Goal: Information Seeking & Learning: Check status

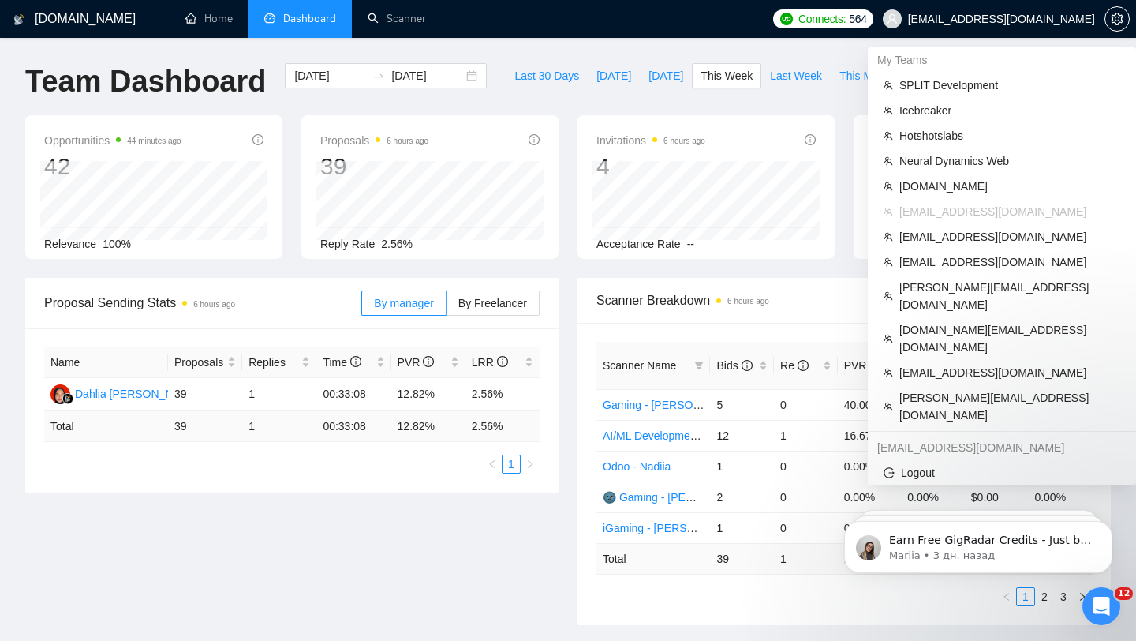
click at [1031, 19] on span "[EMAIL_ADDRESS][DOMAIN_NAME]" at bounding box center [1001, 19] width 187 height 0
click at [961, 321] on span "[DOMAIN_NAME][EMAIL_ADDRESS][DOMAIN_NAME]" at bounding box center [1010, 338] width 221 height 35
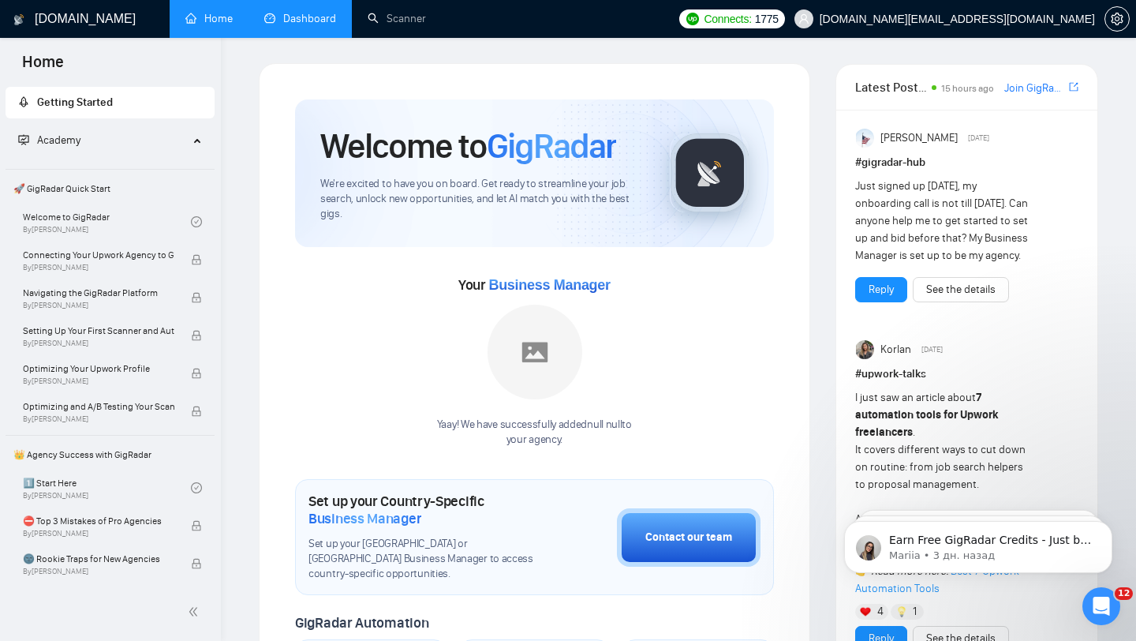
click at [316, 19] on link "Dashboard" at bounding box center [300, 18] width 72 height 13
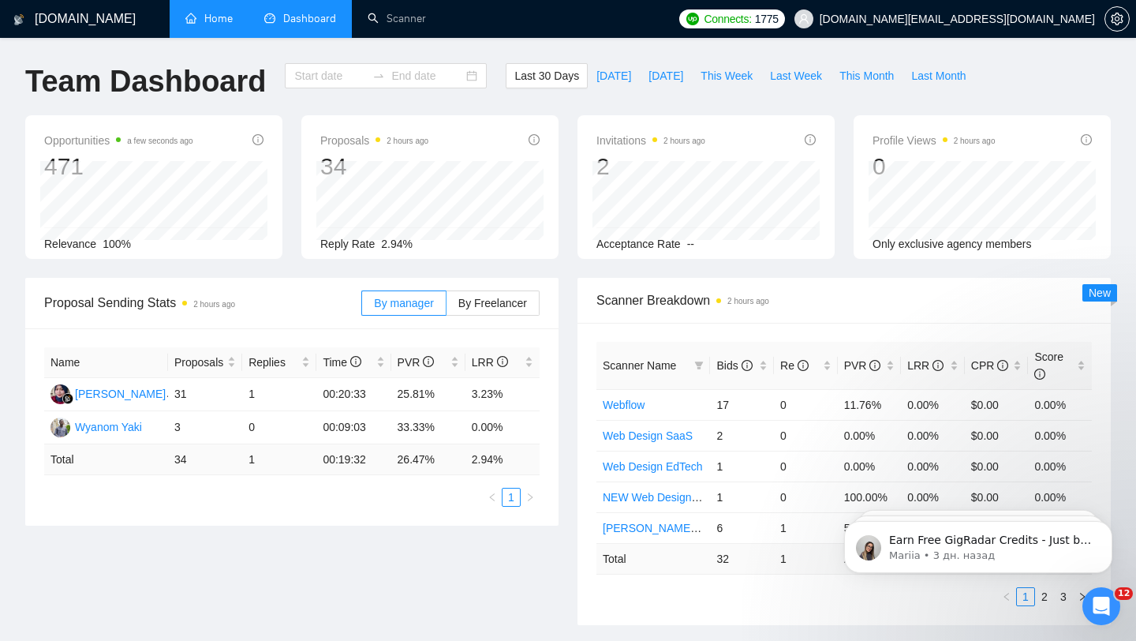
type input "[DATE]"
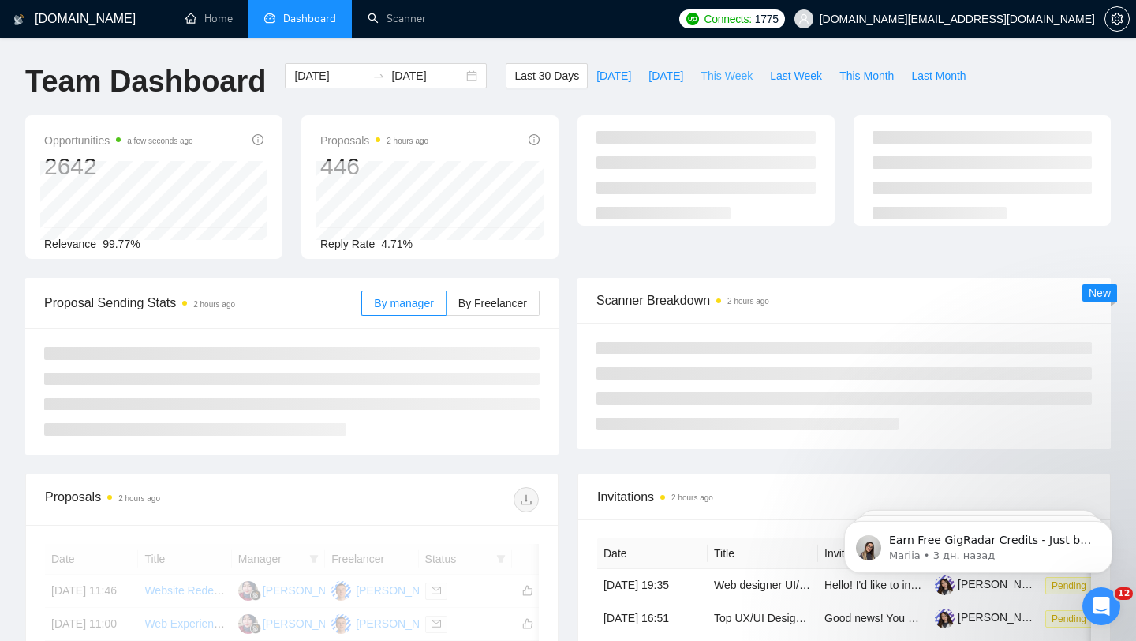
click at [736, 69] on span "This Week" at bounding box center [727, 75] width 52 height 17
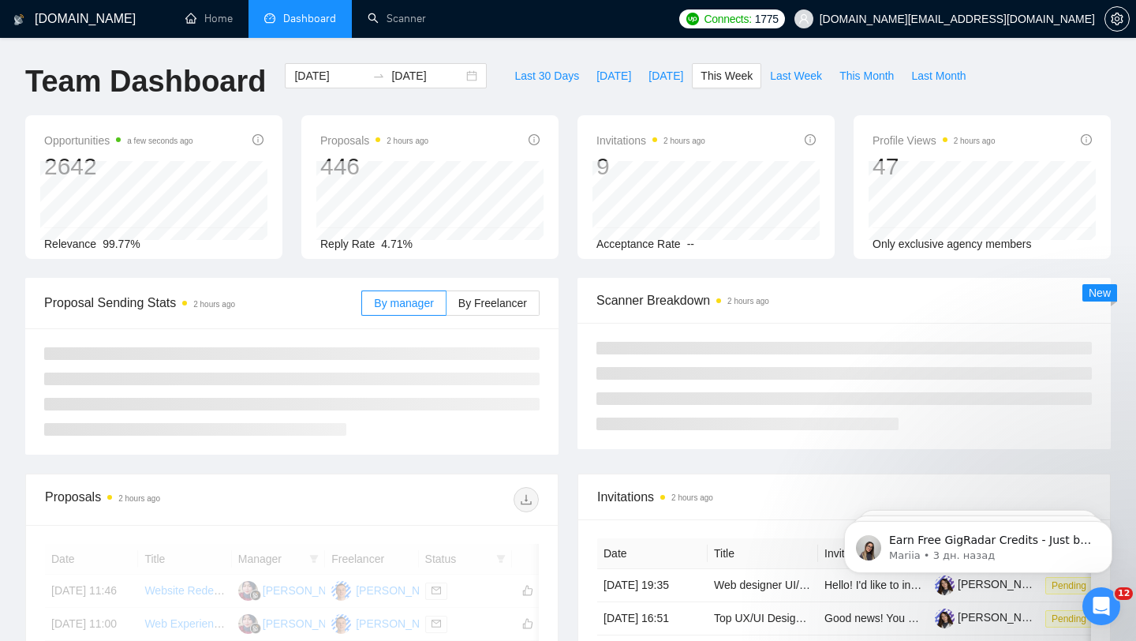
type input "[DATE]"
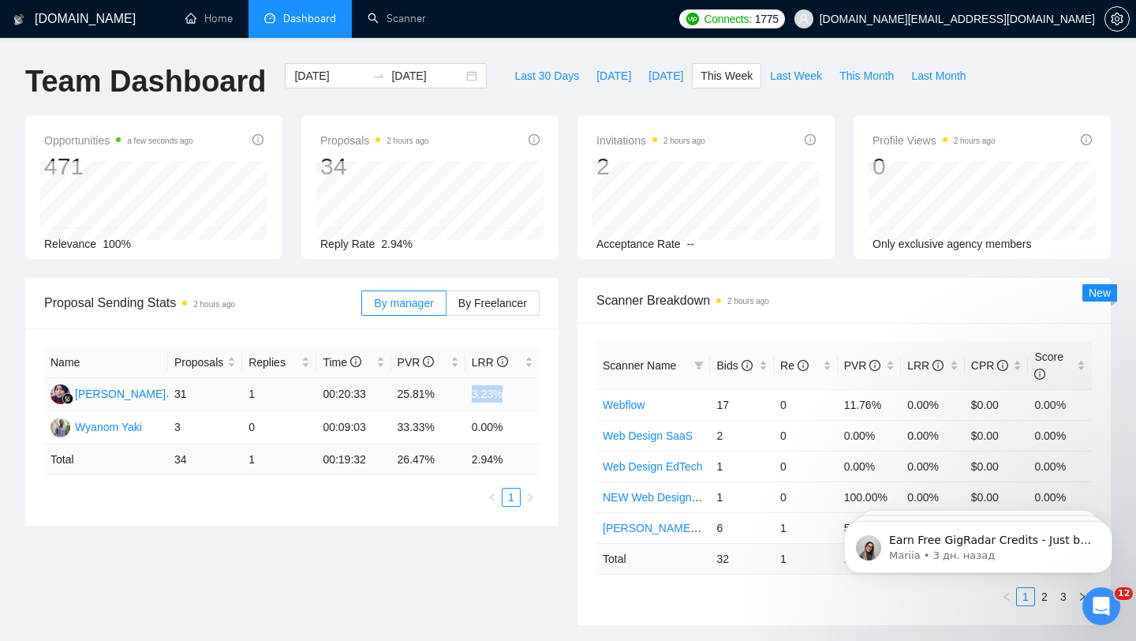
drag, startPoint x: 472, startPoint y: 396, endPoint x: 513, endPoint y: 396, distance: 41.0
click at [513, 396] on td "3.23%" at bounding box center [503, 394] width 74 height 33
click at [787, 86] on button "Last Week" at bounding box center [795, 75] width 69 height 25
type input "[DATE]"
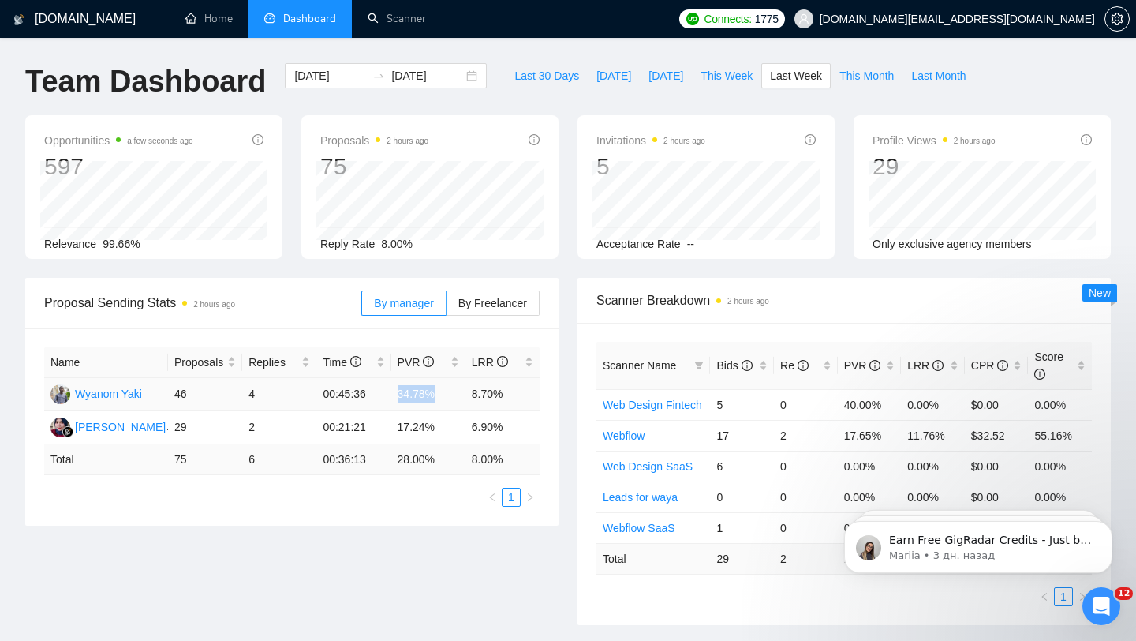
drag, startPoint x: 394, startPoint y: 392, endPoint x: 475, endPoint y: 392, distance: 81.3
click at [475, 392] on tr "Wyanom Yaki 46 4 00:45:36 34.78% 8.70%" at bounding box center [292, 394] width 496 height 33
click at [452, 68] on div "[DATE] [DATE]" at bounding box center [386, 75] width 202 height 25
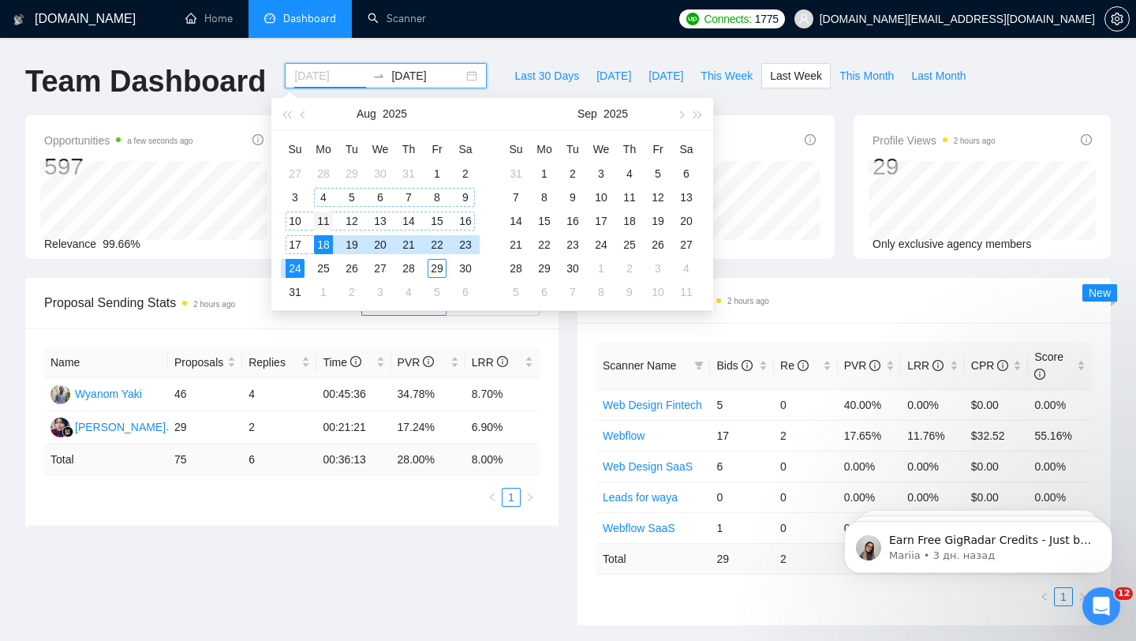
type input "[DATE]"
click at [321, 219] on div "11" at bounding box center [323, 220] width 19 height 19
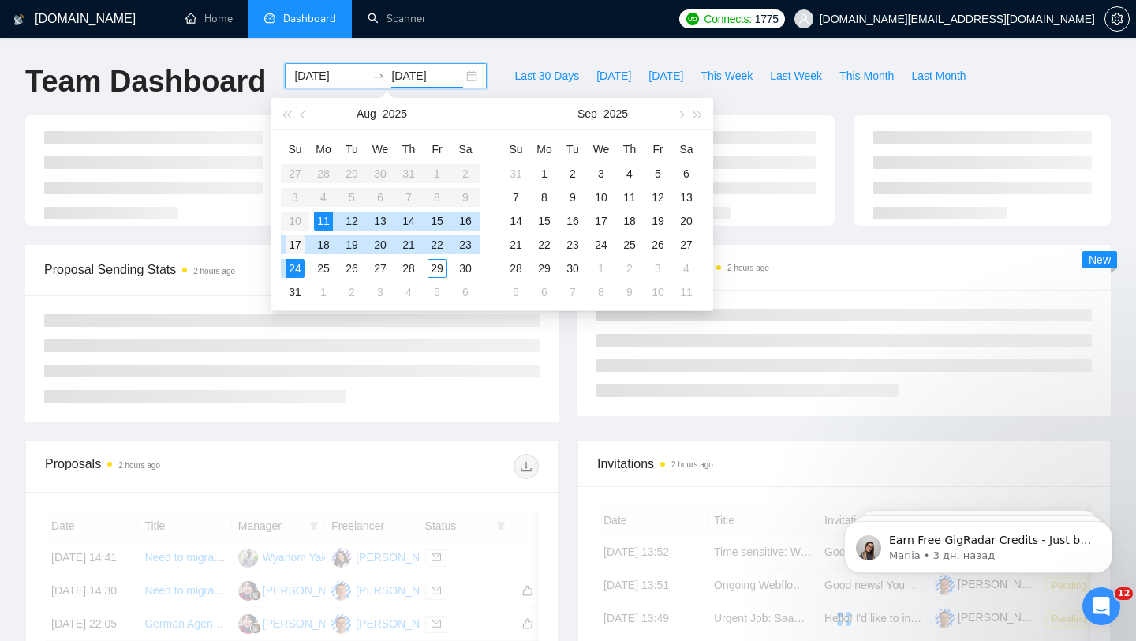
type input "[DATE]"
click at [300, 243] on div "17" at bounding box center [295, 244] width 19 height 19
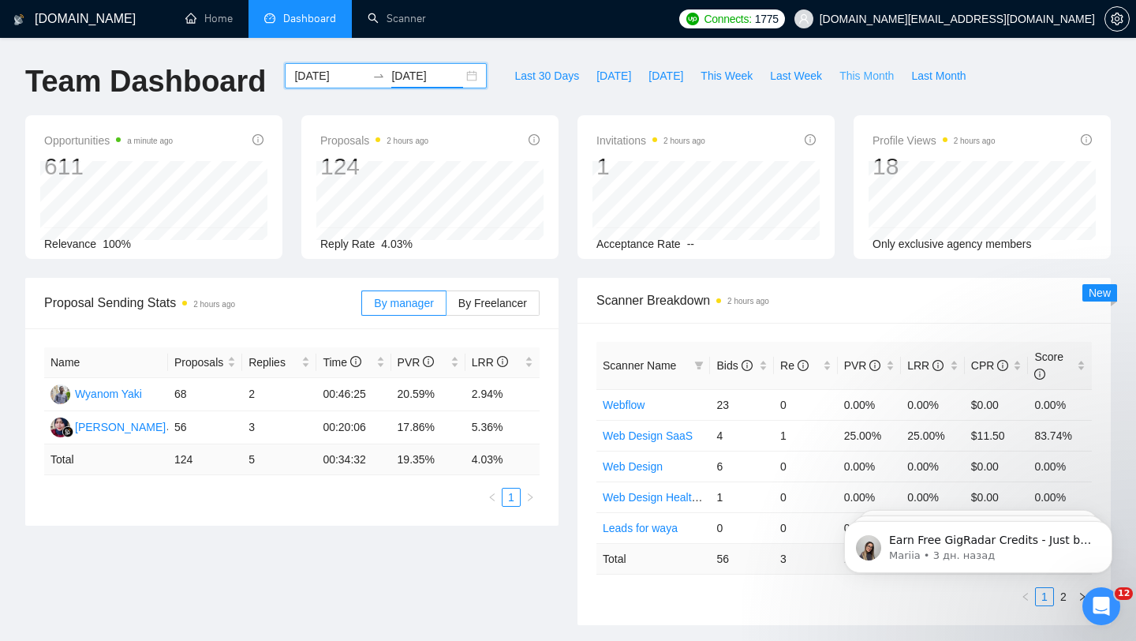
click at [874, 83] on span "This Month" at bounding box center [867, 75] width 54 height 17
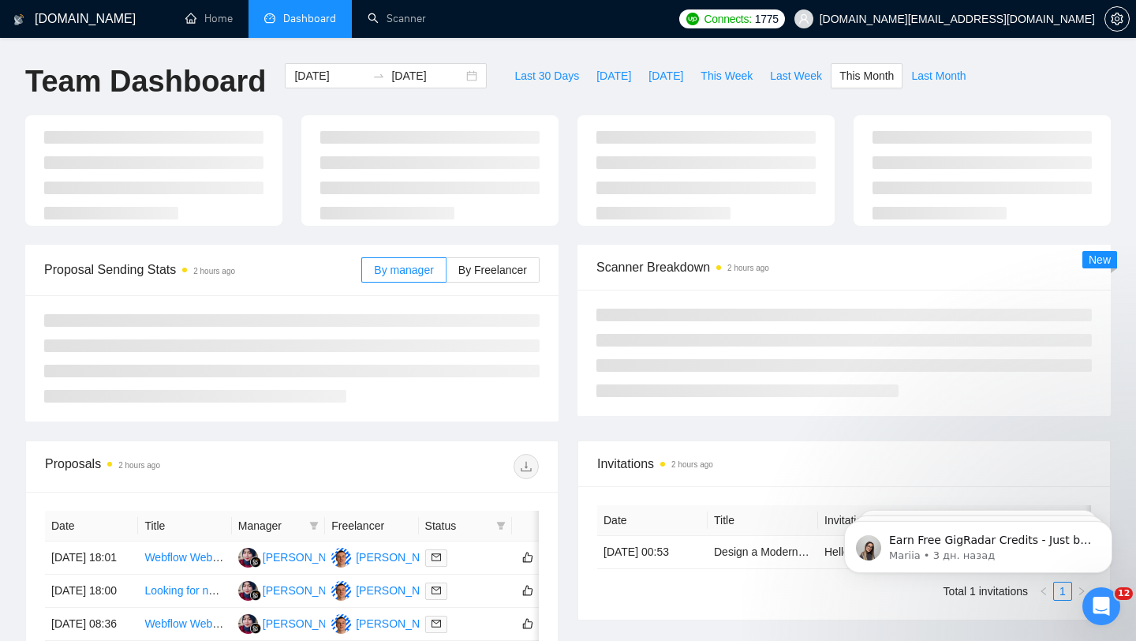
type input "[DATE]"
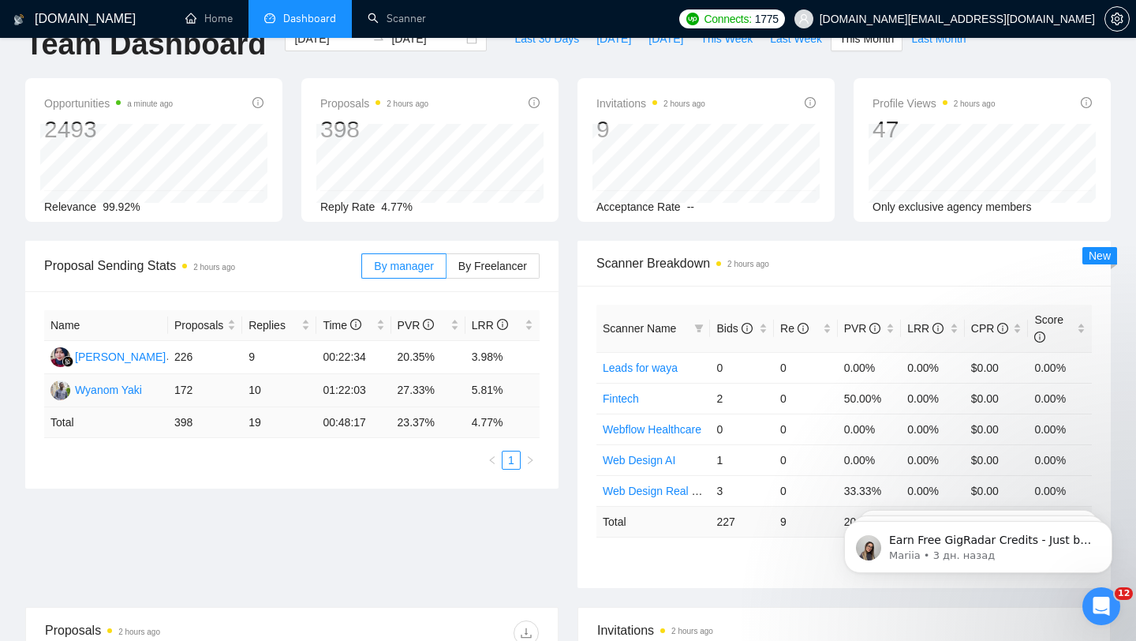
scroll to position [46, 0]
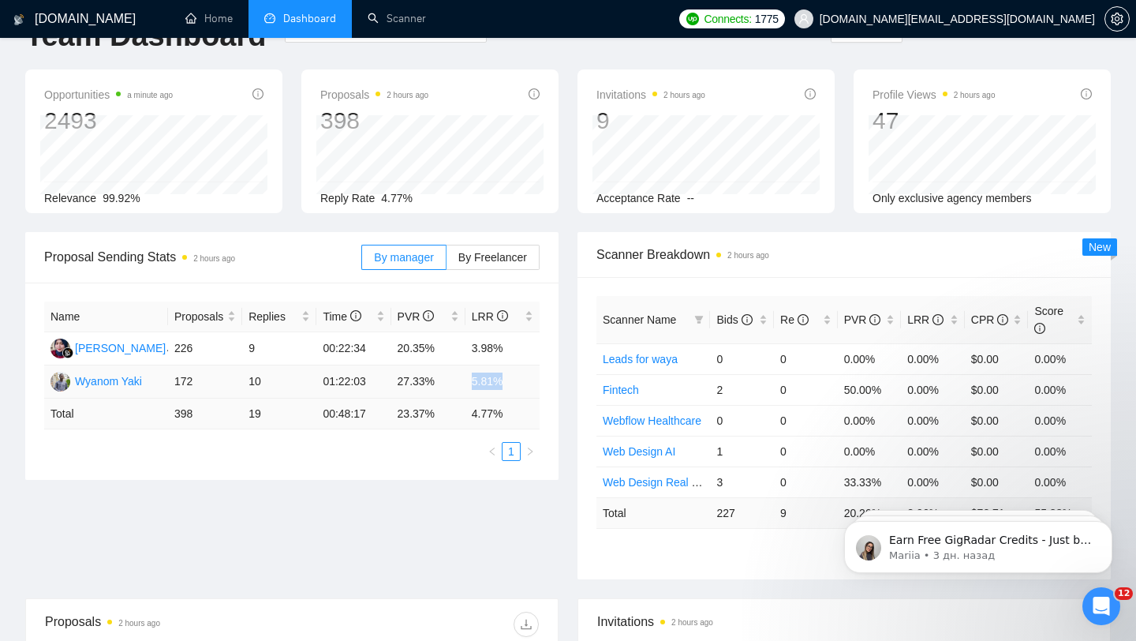
drag, startPoint x: 467, startPoint y: 376, endPoint x: 541, endPoint y: 376, distance: 74.2
click at [540, 376] on div "Name Proposals Replies Time PVR LRR [PERSON_NAME] 226 9 00:22:34 20.35% 3.98% W…" at bounding box center [291, 381] width 533 height 197
click at [475, 379] on td "5.81%" at bounding box center [503, 381] width 74 height 33
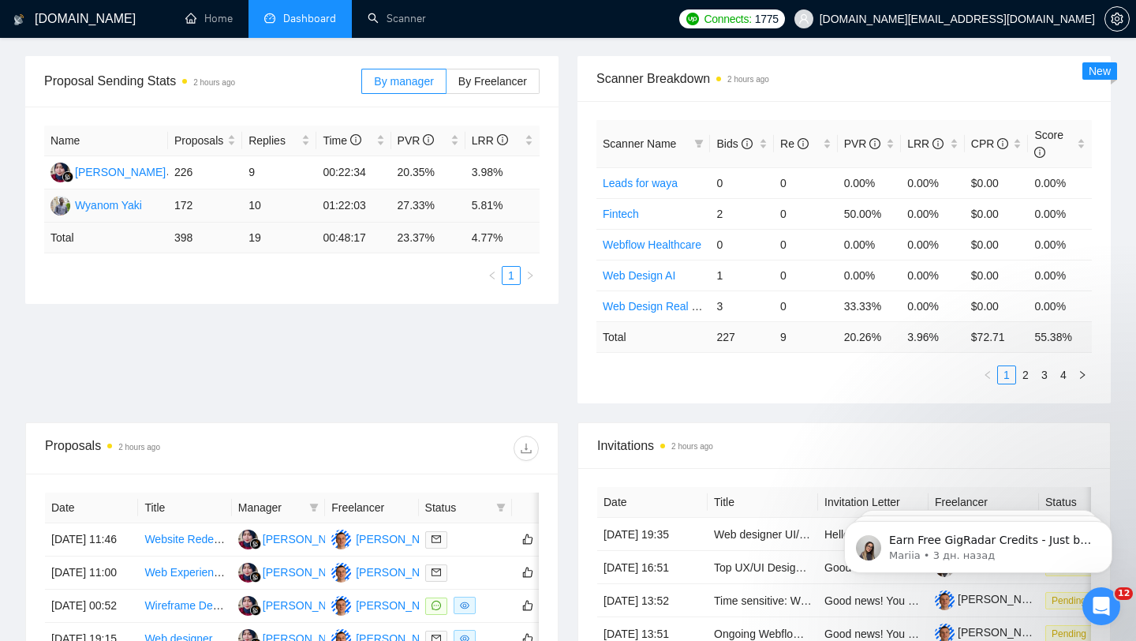
scroll to position [0, 0]
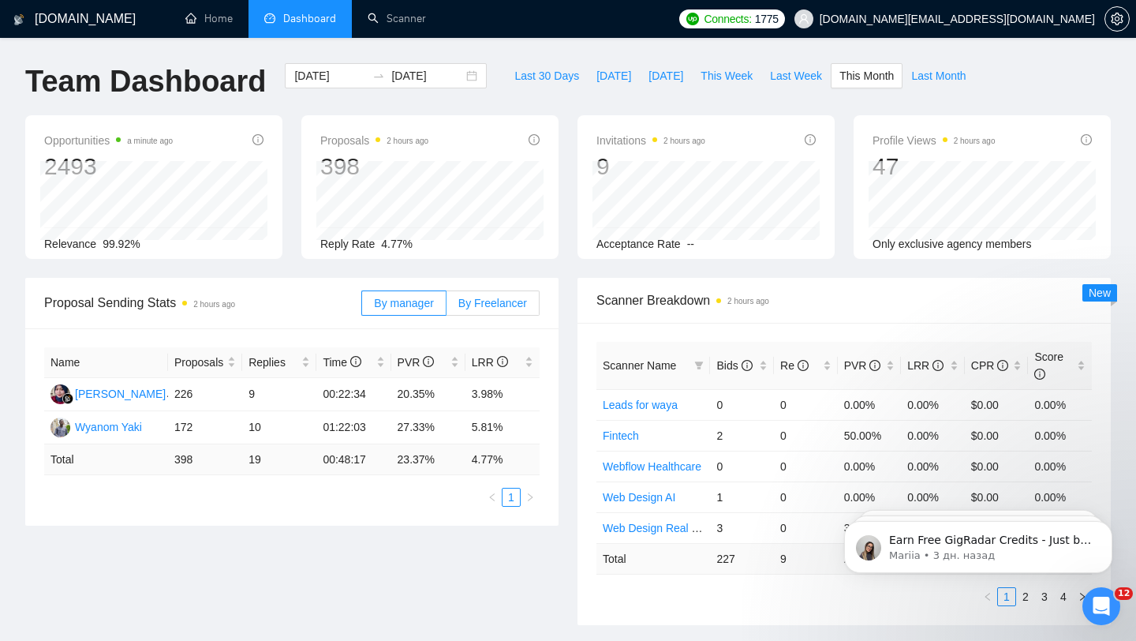
click at [507, 305] on span "By Freelancer" at bounding box center [492, 303] width 69 height 13
click at [447, 307] on input "By Freelancer" at bounding box center [447, 307] width 0 height 0
drag, startPoint x: 398, startPoint y: 427, endPoint x: 493, endPoint y: 426, distance: 95.5
click at [493, 427] on tr "Roksana Zholob 190 9 00:54:13 26.32% 4.74%" at bounding box center [292, 427] width 496 height 33
click at [571, 398] on div "Scanner Breakdown 2 hours ago Scanner Name Bids Re PVR LRR CPR Score Leads for …" at bounding box center [844, 451] width 552 height 347
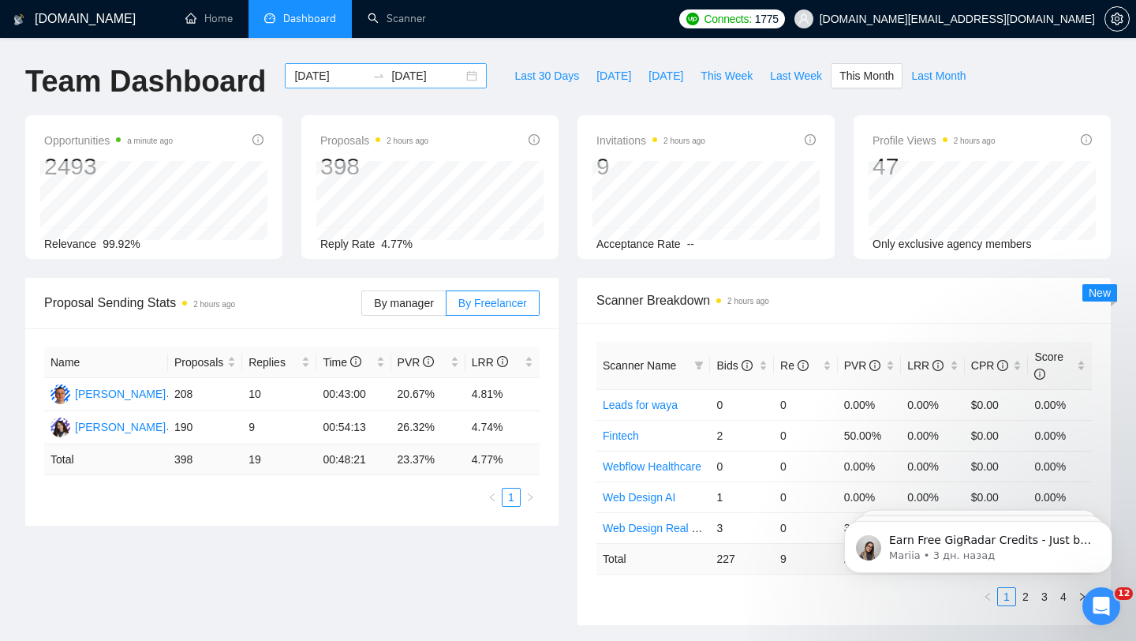
click at [466, 80] on div "[DATE] [DATE]" at bounding box center [386, 75] width 202 height 25
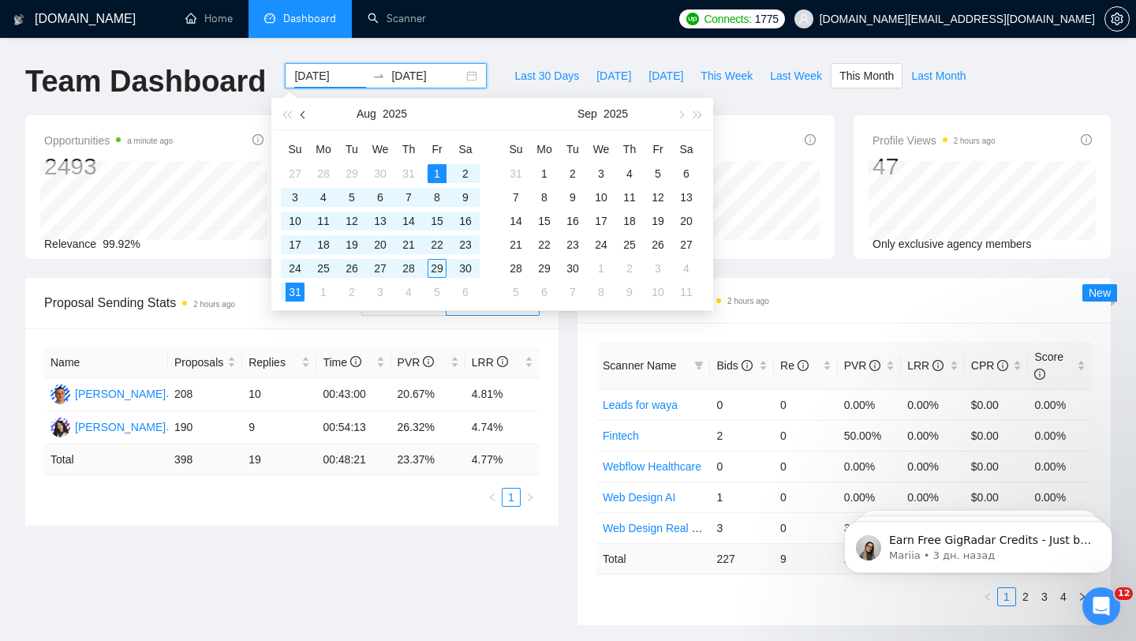
click at [312, 114] on button "button" at bounding box center [303, 114] width 17 height 32
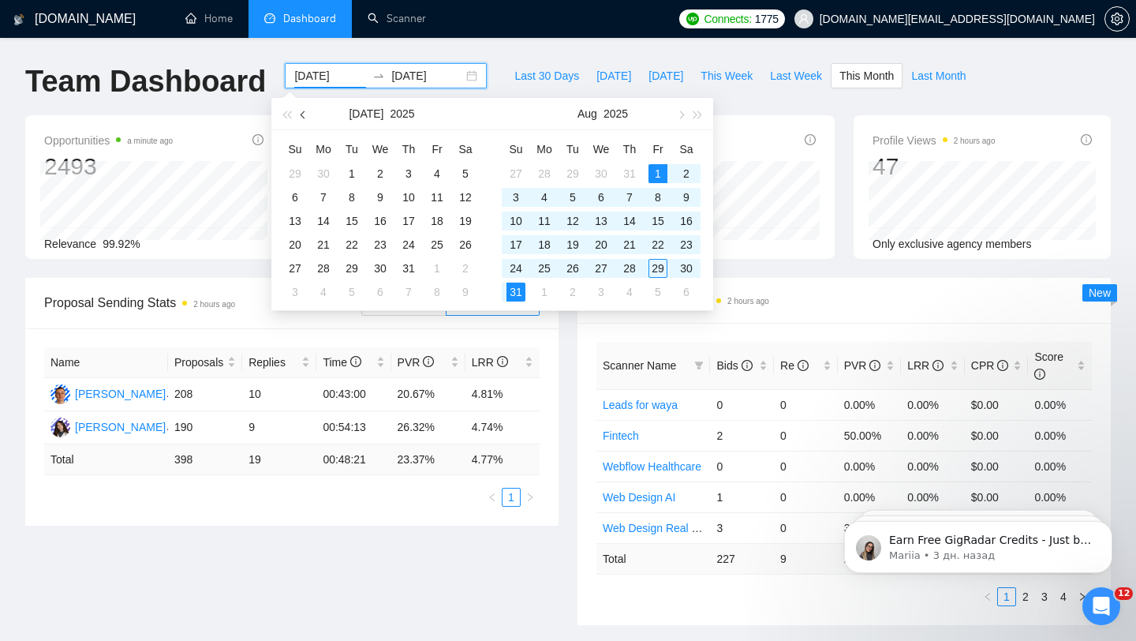
click at [306, 115] on span "button" at bounding box center [305, 114] width 8 height 8
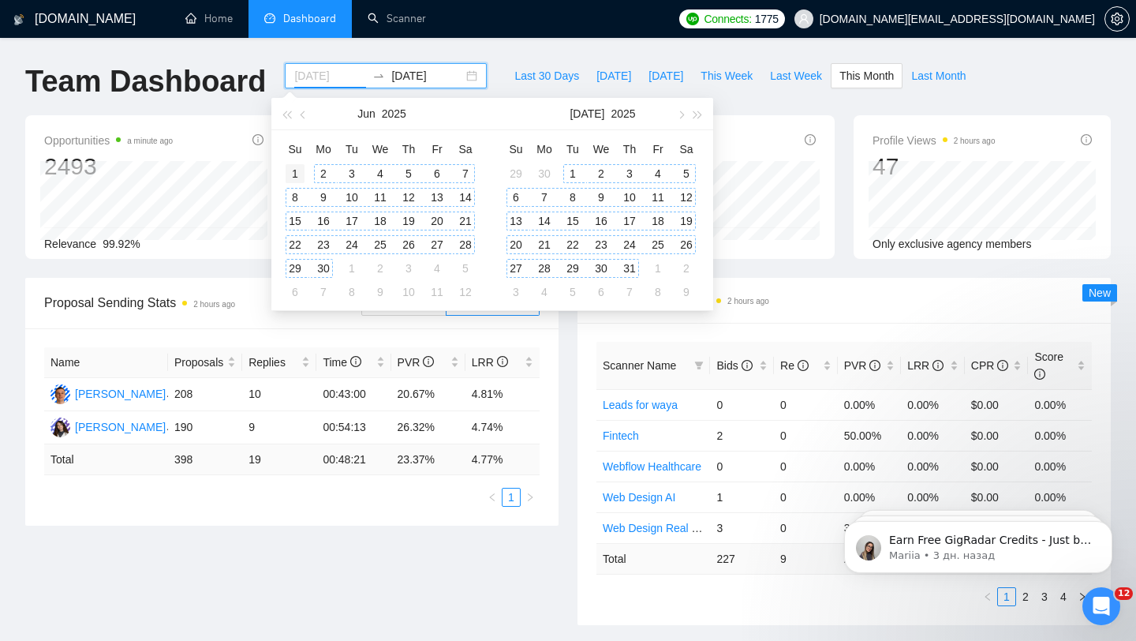
type input "[DATE]"
click at [297, 171] on div "1" at bounding box center [295, 173] width 19 height 19
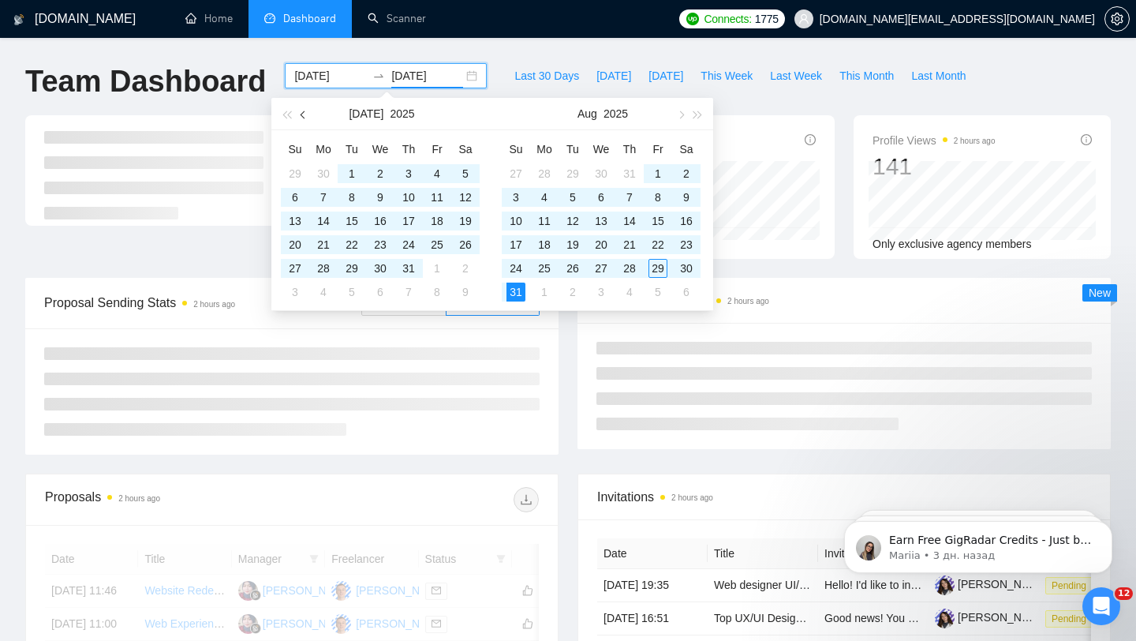
click at [297, 110] on button "button" at bounding box center [303, 114] width 17 height 32
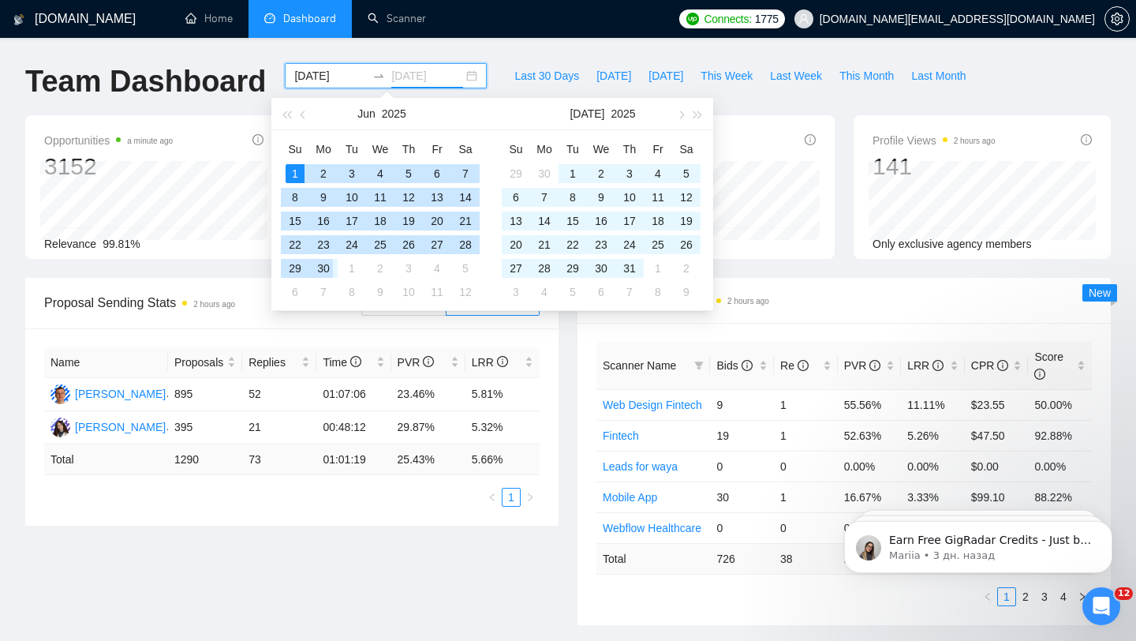
click at [329, 267] on div "30" at bounding box center [323, 268] width 19 height 19
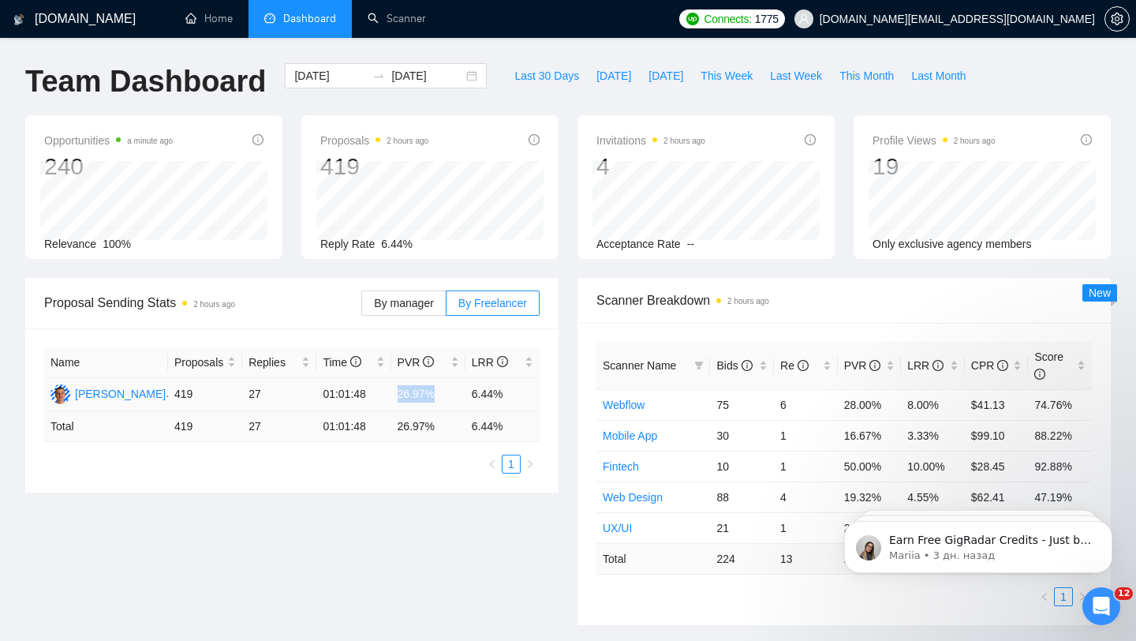
drag, startPoint x: 395, startPoint y: 391, endPoint x: 468, endPoint y: 391, distance: 72.6
click at [467, 391] on tr "[PERSON_NAME] 419 27 01:01:48 26.97% 6.44%" at bounding box center [292, 394] width 496 height 33
click at [446, 72] on input "[DATE]" at bounding box center [427, 75] width 72 height 17
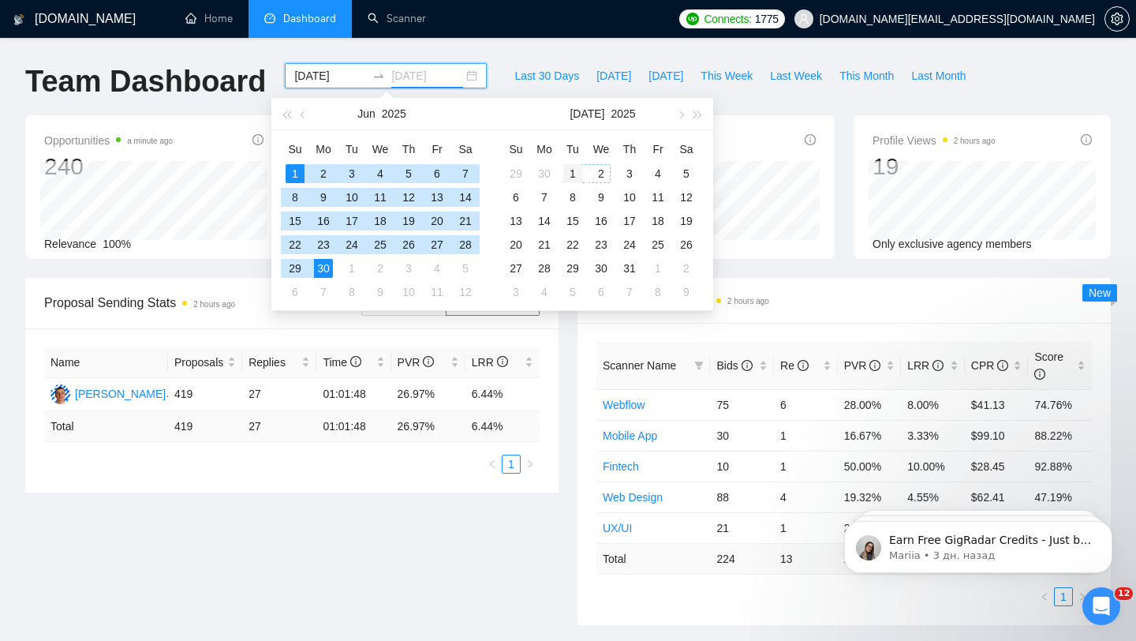
type input "[DATE]"
click at [571, 172] on div "1" at bounding box center [572, 173] width 19 height 19
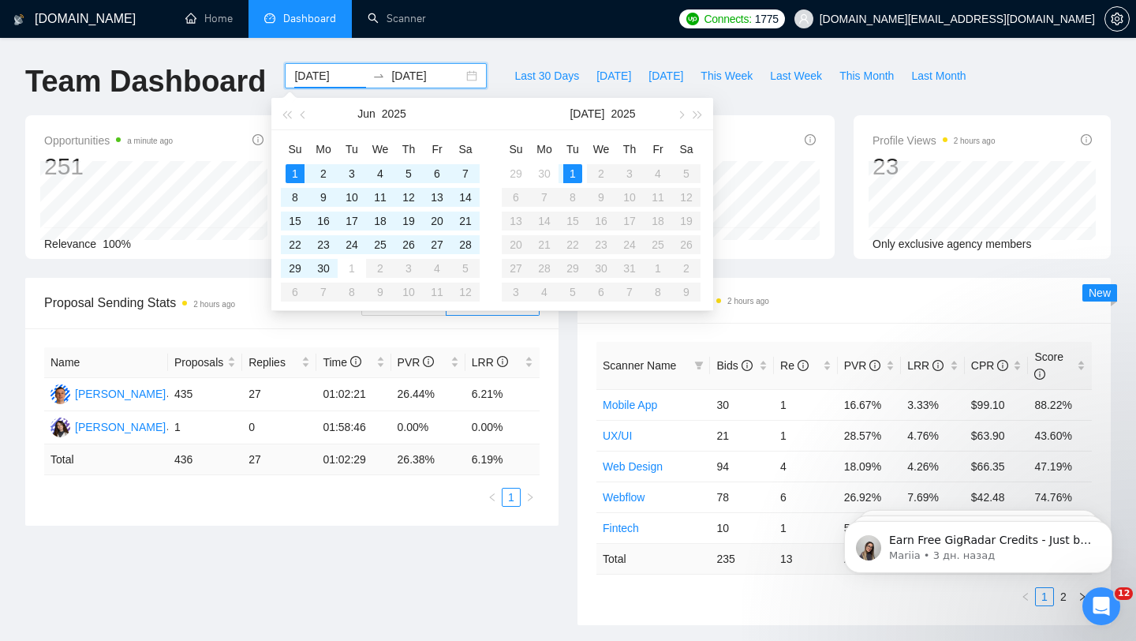
click at [325, 80] on input "[DATE]" at bounding box center [330, 75] width 72 height 17
type input "[DATE]"
click at [567, 166] on div "1" at bounding box center [572, 173] width 19 height 19
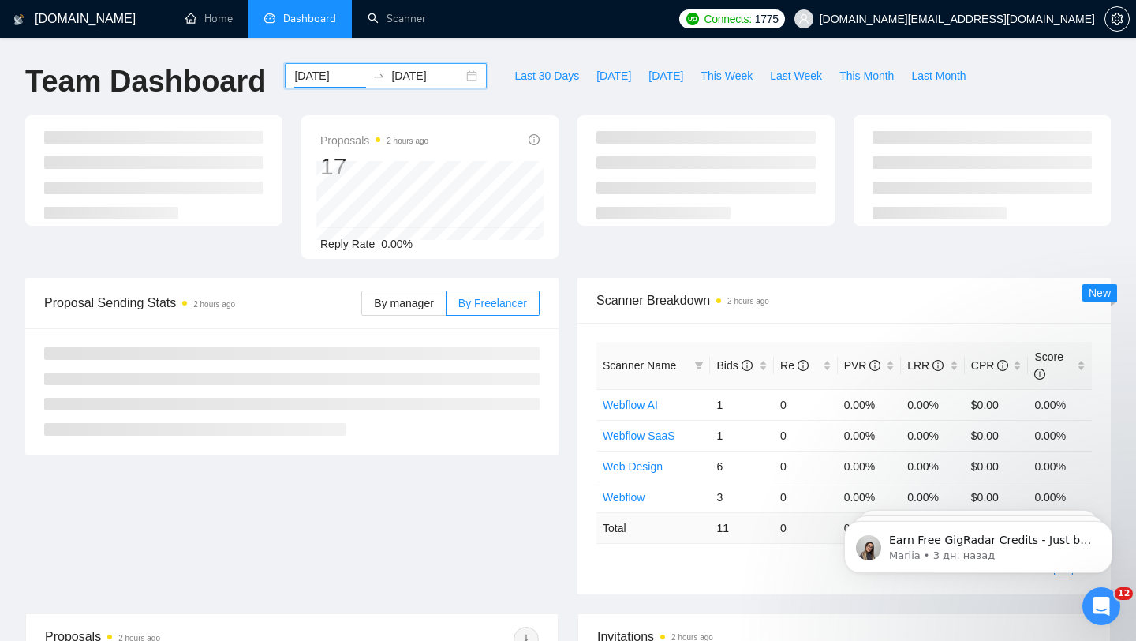
click at [387, 63] on div "[DATE] [DATE]" at bounding box center [386, 75] width 202 height 25
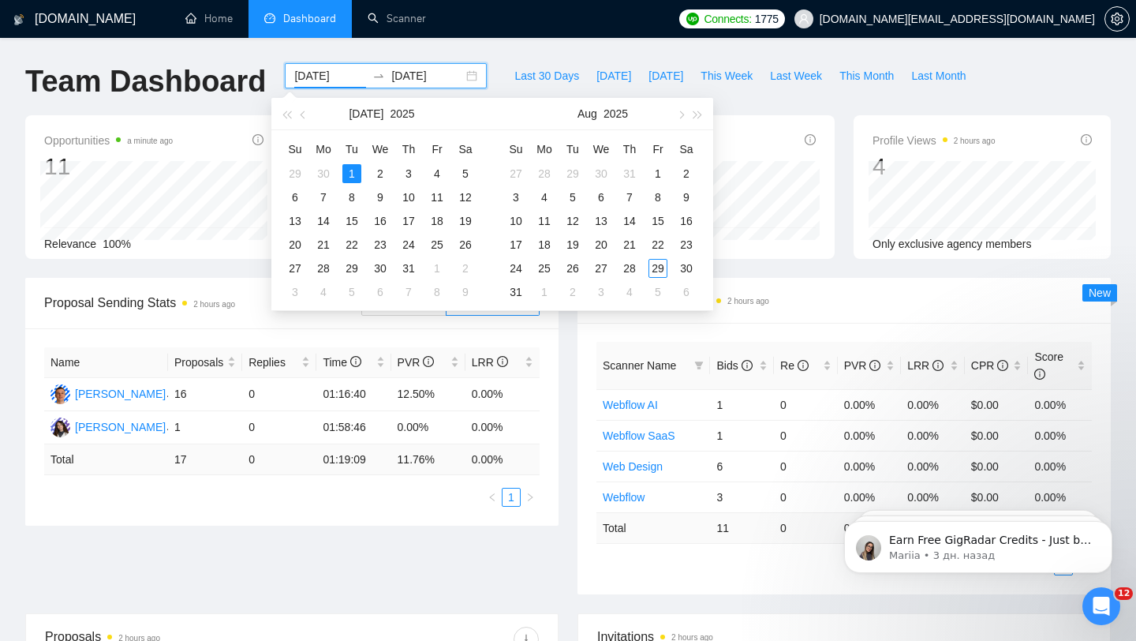
click at [402, 73] on input "[DATE]" at bounding box center [427, 75] width 72 height 17
type input "[DATE]"
click at [414, 271] on div "31" at bounding box center [408, 268] width 19 height 19
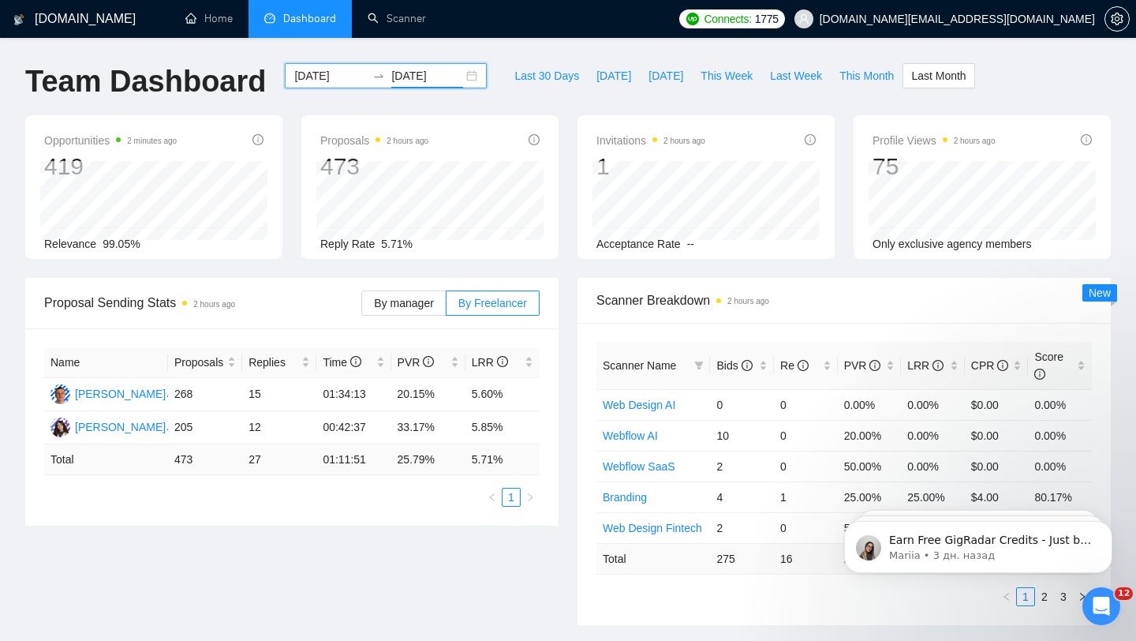
click at [457, 69] on div "[DATE] [DATE]" at bounding box center [386, 75] width 202 height 25
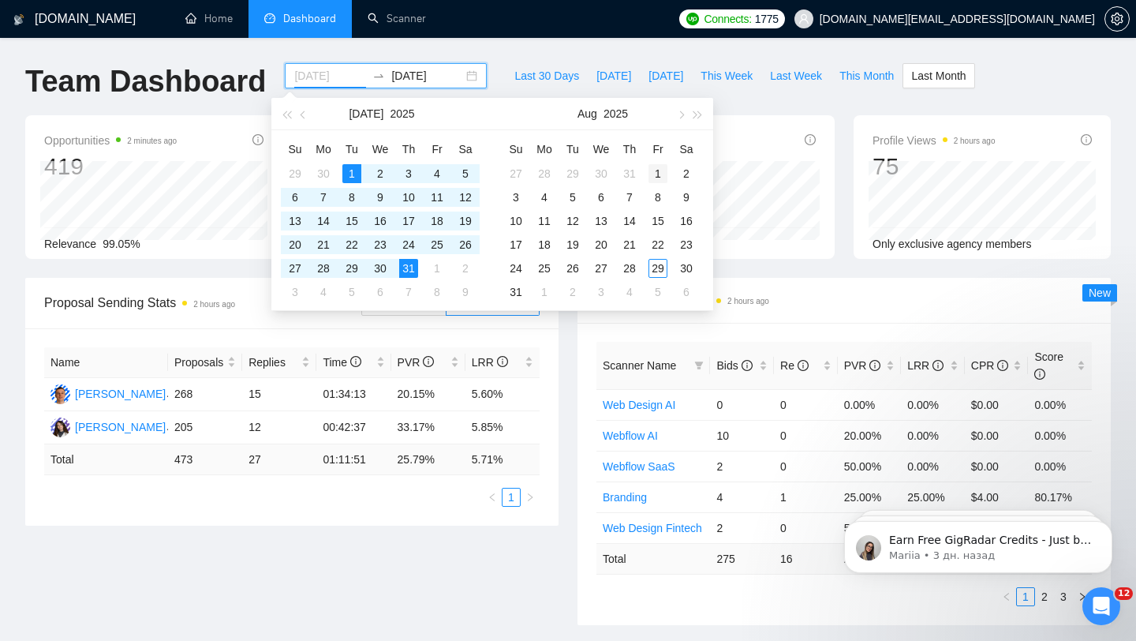
type input "[DATE]"
click at [658, 174] on div "1" at bounding box center [658, 173] width 19 height 19
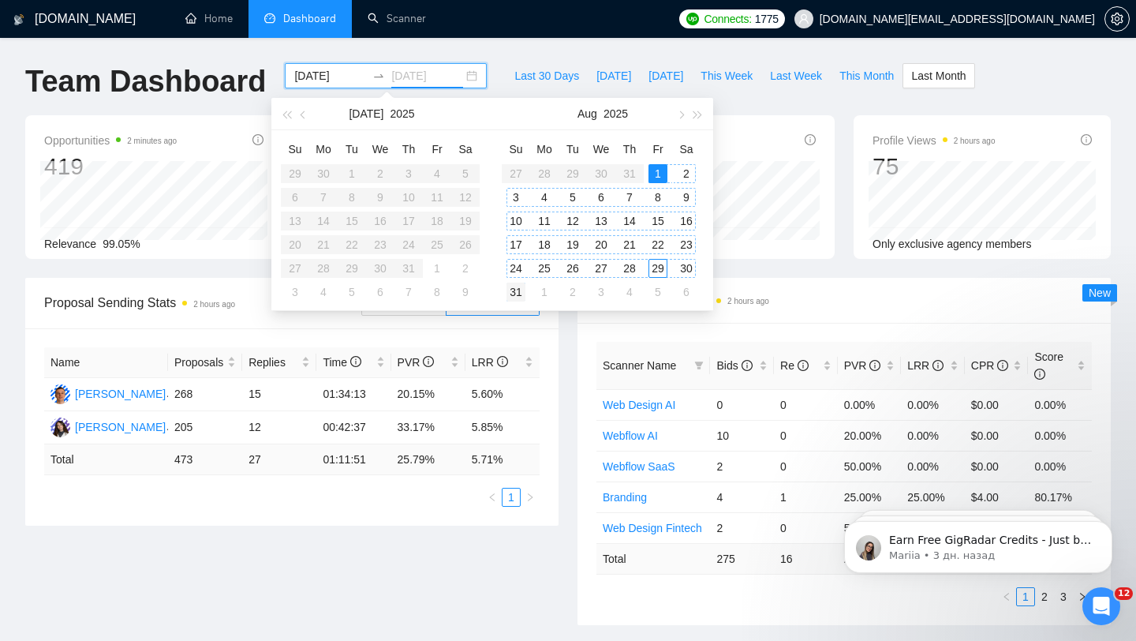
type input "[DATE]"
click at [520, 291] on div "31" at bounding box center [516, 292] width 19 height 19
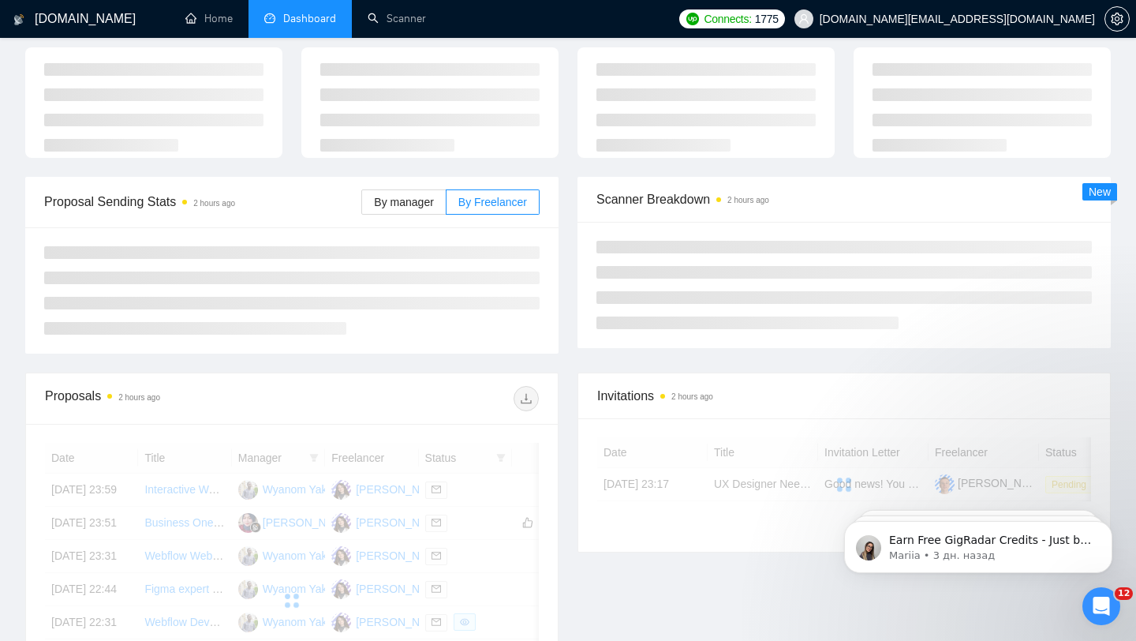
scroll to position [69, 0]
